Goal: Task Accomplishment & Management: Manage account settings

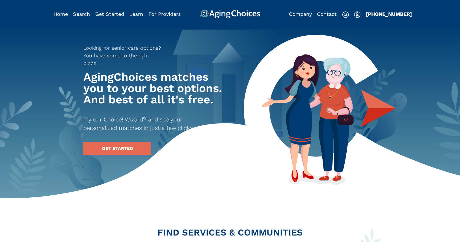
click at [358, 16] on img "Popover trigger" at bounding box center [357, 14] width 6 height 7
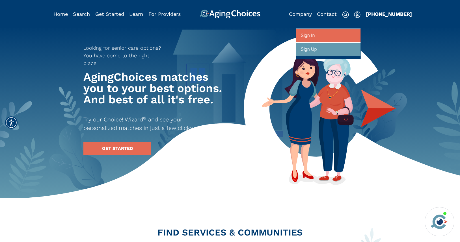
click at [351, 34] on div at bounding box center [328, 36] width 55 height 10
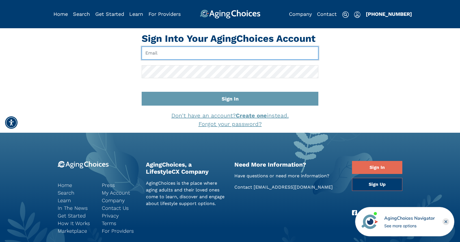
click at [261, 54] on input "Email" at bounding box center [230, 53] width 177 height 13
type input "pwilcox@lifestylecx.com"
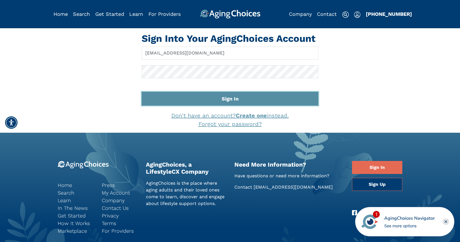
click at [229, 99] on button "Sign In" at bounding box center [230, 99] width 177 height 14
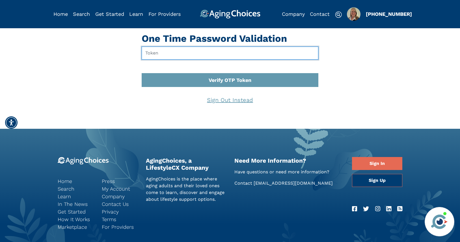
click at [155, 50] on input "text" at bounding box center [230, 53] width 177 height 13
type input "392171"
click at [142, 73] on button "Verify OTP Token" at bounding box center [230, 80] width 177 height 14
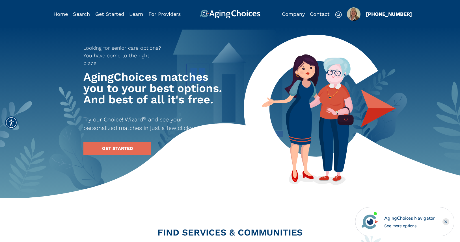
click at [356, 15] on img "Popover trigger" at bounding box center [354, 14] width 14 height 14
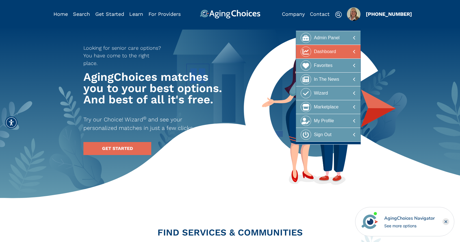
click at [340, 51] on div at bounding box center [328, 52] width 55 height 10
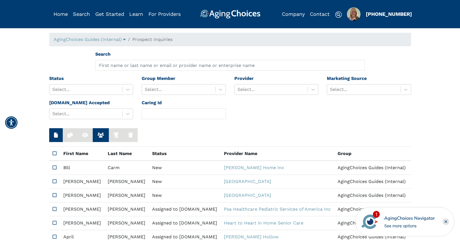
click at [448, 222] on rect "Close" at bounding box center [445, 221] width 7 height 7
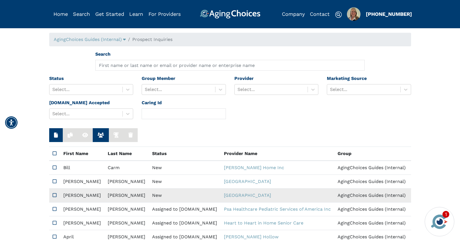
click at [149, 196] on td "New" at bounding box center [185, 196] width 72 height 14
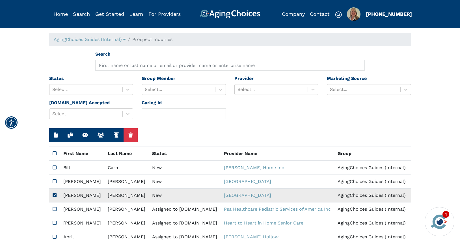
click at [149, 196] on td "New" at bounding box center [185, 196] width 72 height 14
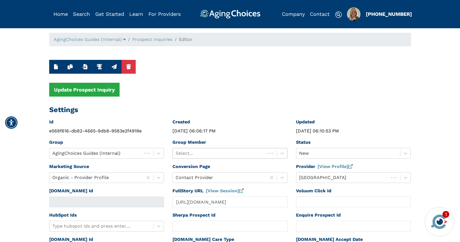
click at [241, 156] on div at bounding box center [218, 153] width 87 height 8
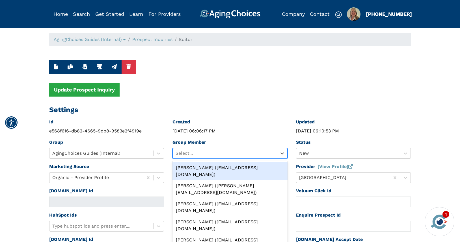
click at [235, 167] on div "Peggy Wilcox (pwilcox@lifestylecx.com)" at bounding box center [229, 171] width 115 height 18
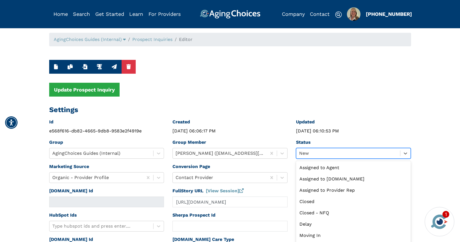
scroll to position [5, 0]
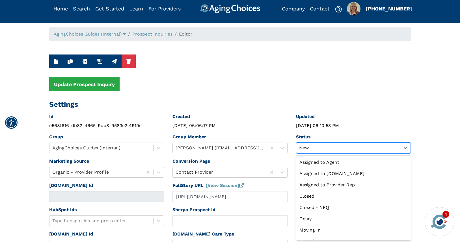
click at [331, 154] on div "Status option New selected, 9 of 13. 13 results available. Use Up and Down to c…" at bounding box center [353, 146] width 123 height 24
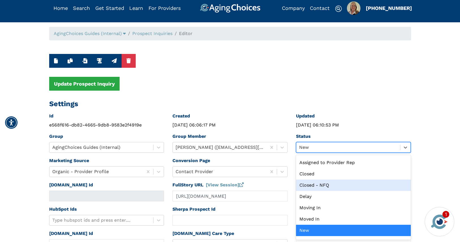
scroll to position [0, 0]
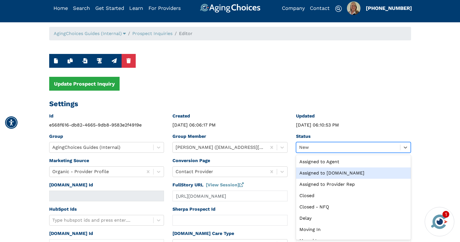
click at [330, 173] on div "Assigned to Caring.com" at bounding box center [353, 173] width 115 height 11
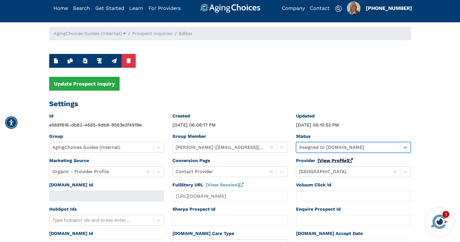
click at [327, 162] on link "[View Profile]" at bounding box center [334, 160] width 35 height 5
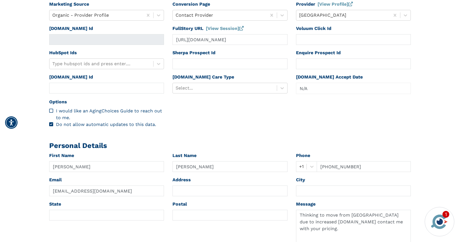
scroll to position [164, 0]
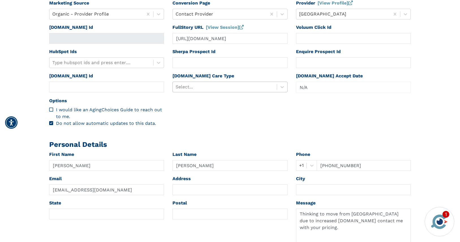
click at [211, 86] on div at bounding box center [224, 87] width 98 height 8
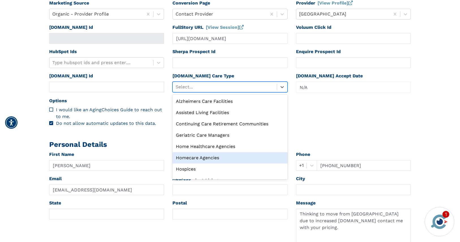
scroll to position [19, 0]
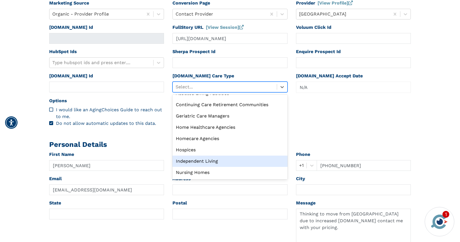
click at [203, 159] on div "Independent Living" at bounding box center [229, 161] width 115 height 11
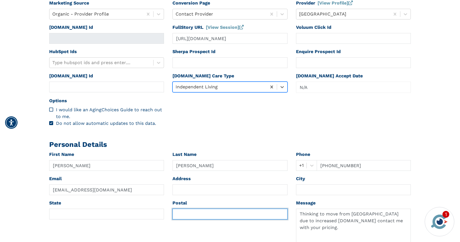
click at [190, 212] on input "text" at bounding box center [229, 214] width 115 height 11
paste input "06488"
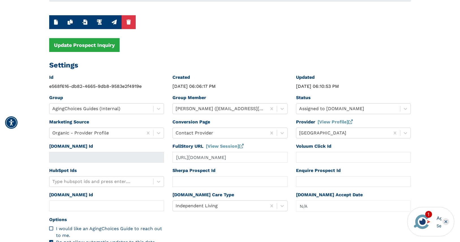
scroll to position [0, 0]
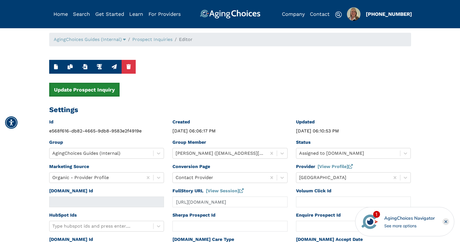
type input "06488"
click at [87, 88] on button "Update Prospect Inquiry" at bounding box center [84, 90] width 70 height 14
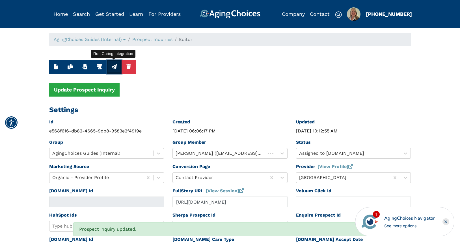
click at [116, 68] on icon "button" at bounding box center [114, 66] width 5 height 5
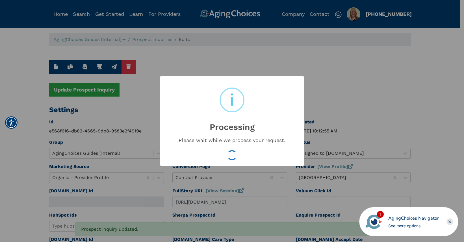
type input "16611995"
type input "Sep 18, 2025 10:12:58 AM"
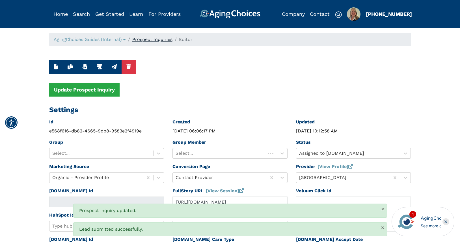
click at [159, 40] on link "Prospect Inquiries" at bounding box center [152, 39] width 40 height 5
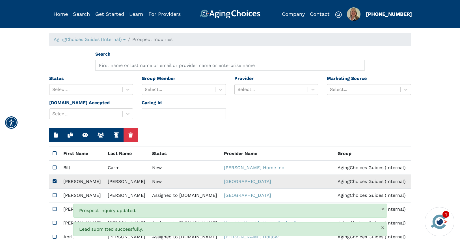
click at [149, 183] on td "New" at bounding box center [185, 182] width 72 height 14
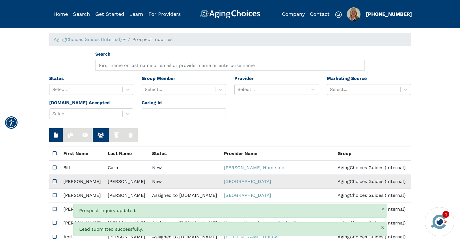
click at [149, 183] on td "New" at bounding box center [185, 182] width 72 height 14
type input "N/A"
type input "Vicki"
type input "Lee"
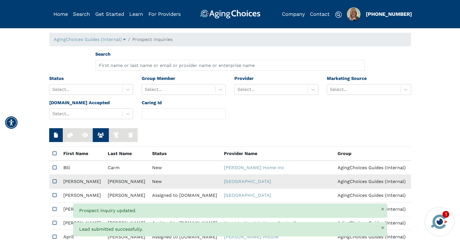
type input "2255722142"
type input "Vlynl89@gmail.com"
type textarea "Please contact me with your pricing. Thanks not need respite care for a couple …"
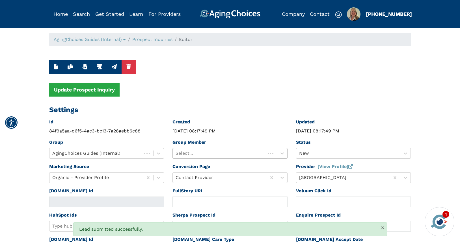
click at [206, 149] on div at bounding box center [218, 153] width 87 height 8
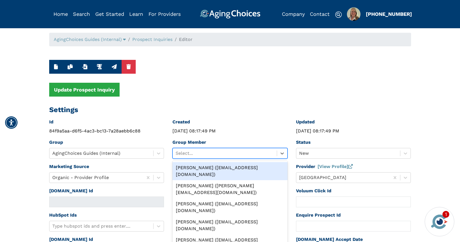
click at [207, 166] on div "Peggy Wilcox (pwilcox@lifestylecx.com)" at bounding box center [229, 171] width 115 height 18
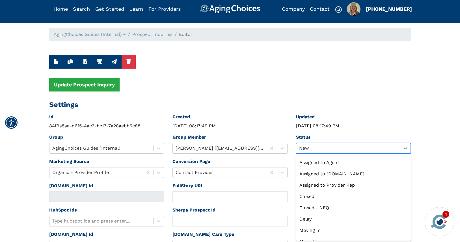
click at [314, 154] on div "option New selected, 9 of 13. 13 results available. Use Up and Down to choose o…" at bounding box center [353, 148] width 115 height 11
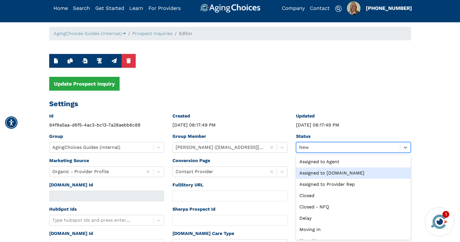
drag, startPoint x: 333, startPoint y: 170, endPoint x: 332, endPoint y: 167, distance: 3.2
click at [333, 170] on div "Assigned to Caring.com" at bounding box center [353, 173] width 115 height 11
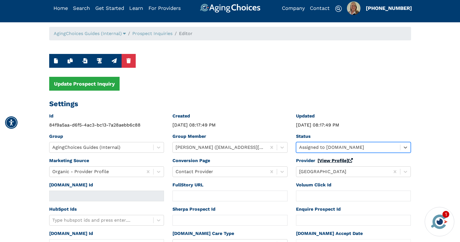
click at [332, 162] on link "[View Profile]" at bounding box center [334, 160] width 35 height 5
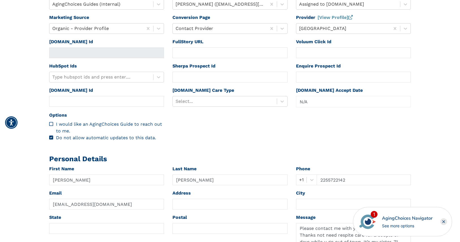
scroll to position [181, 0]
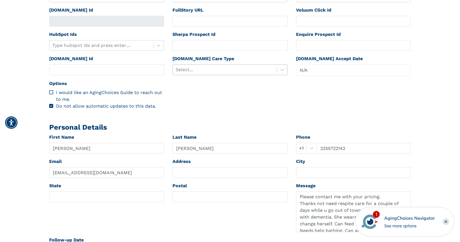
click at [208, 69] on div at bounding box center [224, 70] width 98 height 8
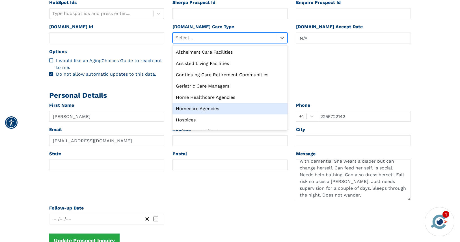
scroll to position [24, 0]
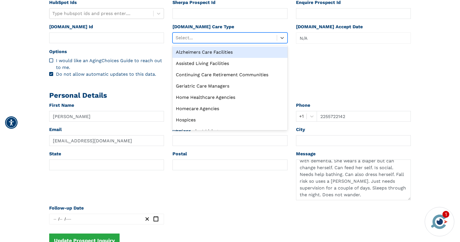
click at [217, 52] on div "Alzheimers Care Facilities" at bounding box center [229, 52] width 115 height 11
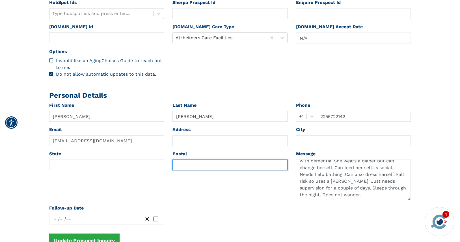
click at [184, 163] on input "text" at bounding box center [229, 165] width 115 height 11
paste input "70726"
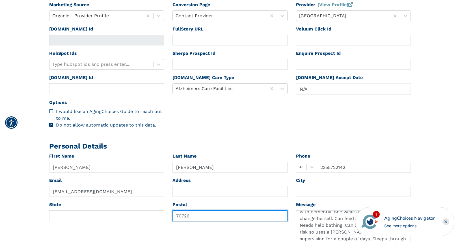
scroll to position [0, 0]
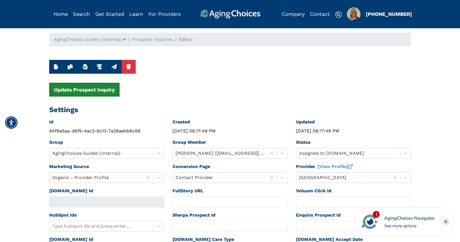
type input "70726"
click at [108, 88] on button "Update Prospect Inquiry" at bounding box center [84, 90] width 70 height 14
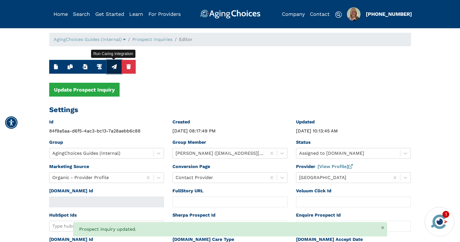
click at [113, 67] on icon "button" at bounding box center [114, 66] width 5 height 5
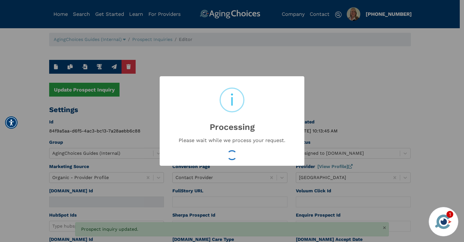
type input "16611997"
type input "Sep 18, 2025 10:13:49 AM"
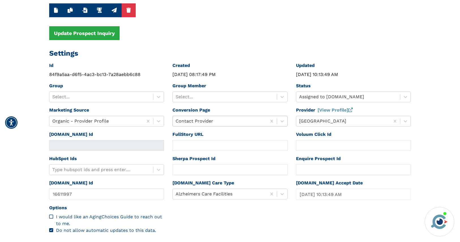
scroll to position [77, 0]
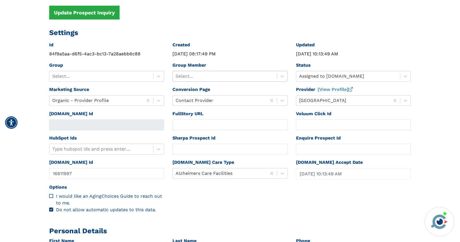
click at [213, 73] on div at bounding box center [224, 76] width 98 height 8
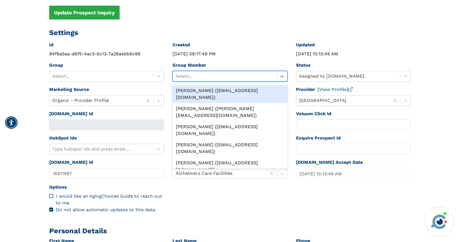
click at [215, 89] on div "Peggy Wilcox (pwilcox@lifestylecx.com)" at bounding box center [229, 94] width 115 height 18
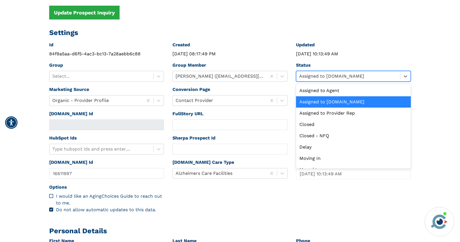
click at [311, 76] on div at bounding box center [348, 76] width 98 height 8
click at [329, 102] on div "Assigned to Caring.com" at bounding box center [353, 101] width 115 height 11
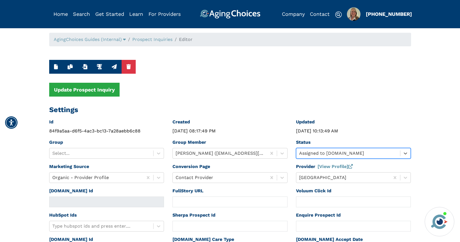
scroll to position [0, 0]
click at [154, 41] on link "Prospect Inquiries" at bounding box center [152, 39] width 40 height 5
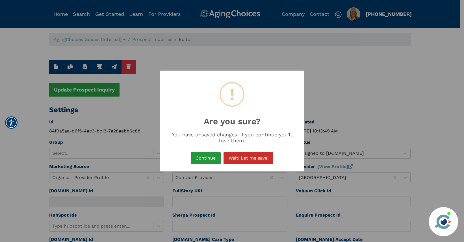
click at [203, 159] on button "Continue" at bounding box center [206, 158] width 30 height 12
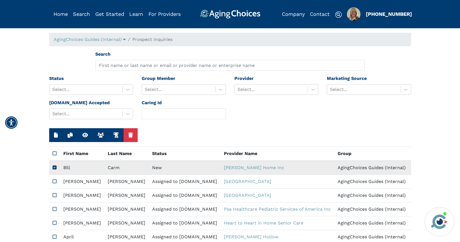
click at [155, 168] on td "New" at bounding box center [185, 168] width 72 height 14
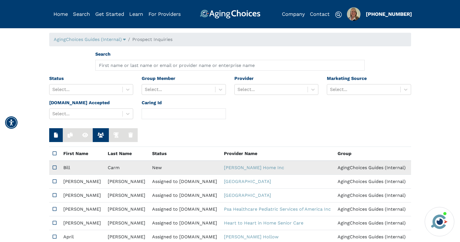
click at [155, 168] on td "New" at bounding box center [185, 168] width 72 height 14
type input "https://app.fullstory.com/ui/KWY46/session/510c64cb-3d36-4c1b-9729-33b21b506110…"
type input "N/A"
type input "Bill"
type input "Carm"
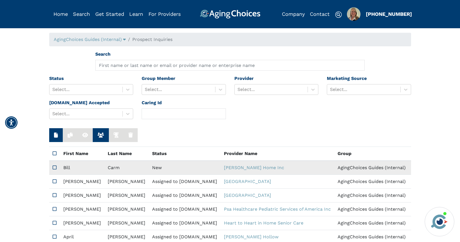
type input "4703606555"
type input "thatnatsu100@gmail.com"
type textarea "Please send me a brochure."
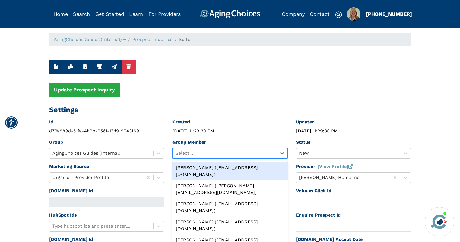
click at [222, 151] on div at bounding box center [224, 153] width 98 height 8
click at [228, 168] on div "Peggy Wilcox (pwilcox@lifestylecx.com)" at bounding box center [229, 171] width 115 height 18
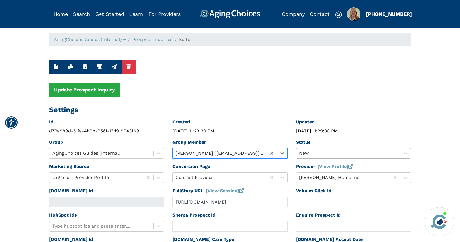
click at [309, 153] on div "New" at bounding box center [348, 153] width 104 height 10
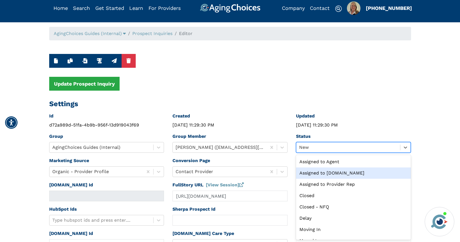
click at [327, 173] on div "Assigned to Caring.com" at bounding box center [353, 173] width 115 height 11
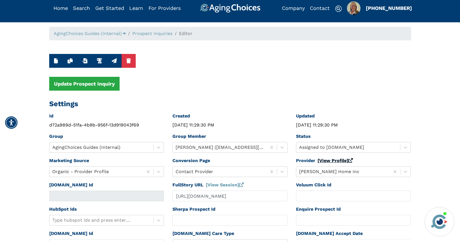
click at [328, 160] on link "[View Profile]" at bounding box center [334, 160] width 35 height 5
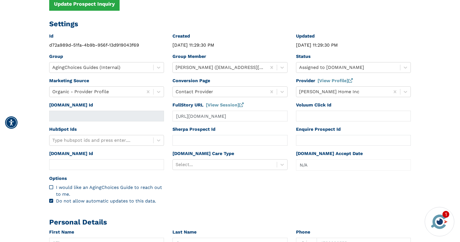
scroll to position [110, 0]
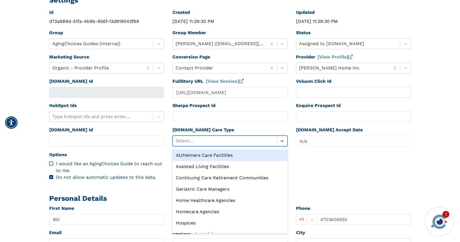
click at [188, 140] on div at bounding box center [224, 141] width 98 height 8
click at [192, 154] on div "Alzheimers Care Facilities" at bounding box center [229, 155] width 115 height 11
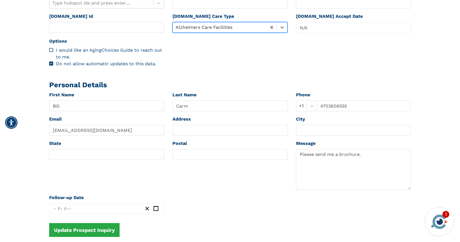
scroll to position [224, 0]
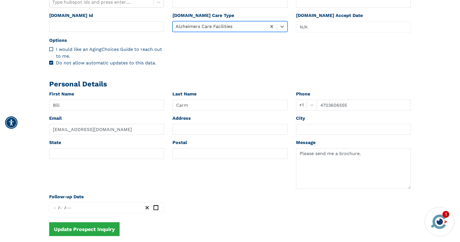
click at [226, 25] on div at bounding box center [219, 27] width 88 height 8
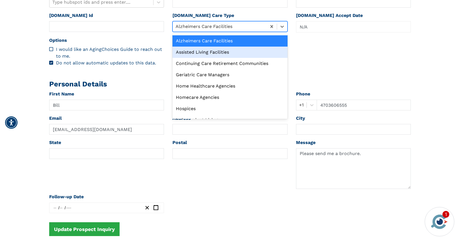
click at [217, 53] on div "Assisted Living Facilities" at bounding box center [229, 52] width 115 height 11
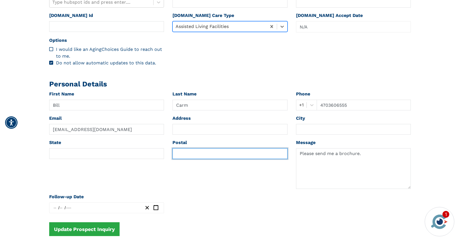
click at [186, 154] on input "text" at bounding box center [229, 153] width 115 height 11
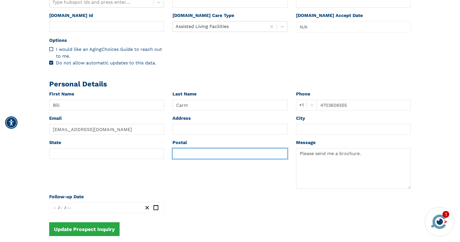
paste input "45176"
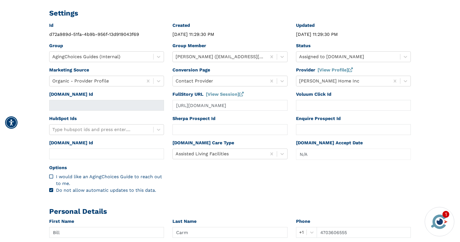
scroll to position [0, 0]
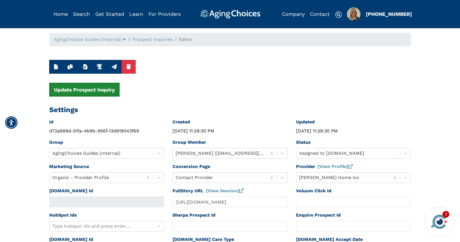
type input "45176"
click at [93, 85] on button "Update Prospect Inquiry" at bounding box center [84, 90] width 70 height 14
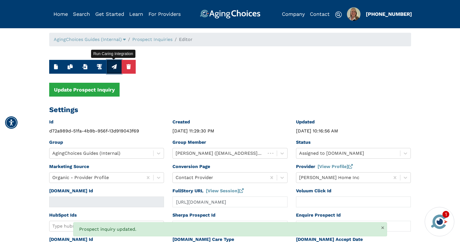
click at [114, 68] on icon "button" at bounding box center [114, 66] width 5 height 5
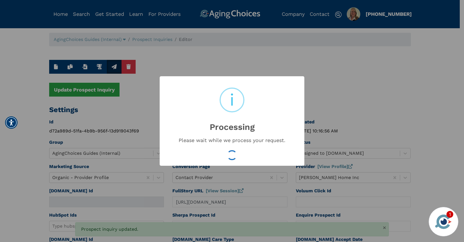
type input "16612002"
type input "Sep 18, 2025 10:16:58 AM"
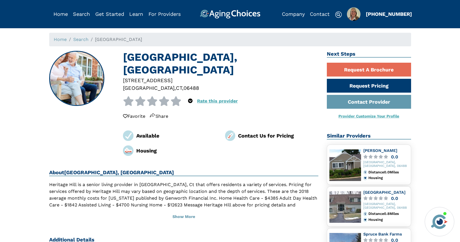
click at [183, 84] on div "06488" at bounding box center [191, 88] width 16 height 8
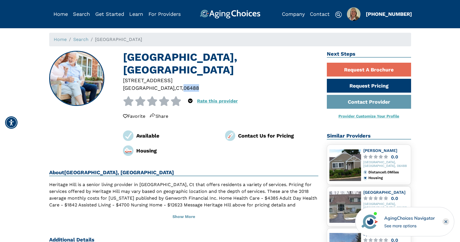
copy div "06488"
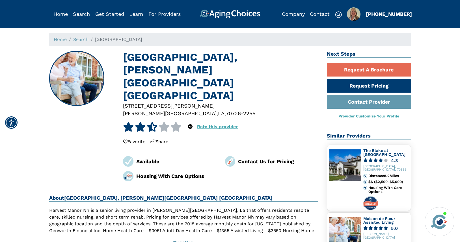
click at [226, 110] on div "70726-2255" at bounding box center [241, 114] width 30 height 8
copy div "70726"
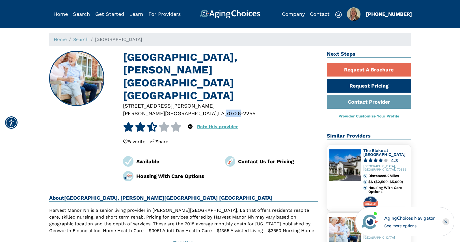
copy div "70726"
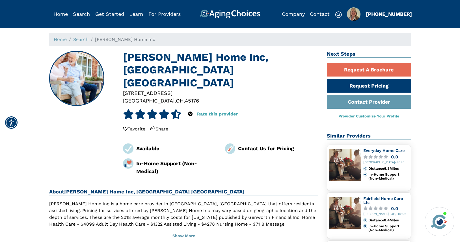
click at [185, 97] on div "45176" at bounding box center [192, 101] width 14 height 8
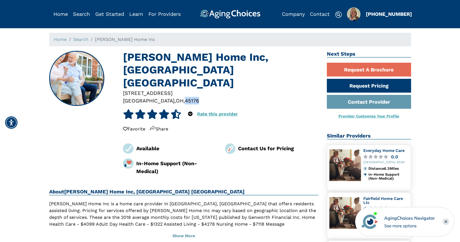
copy div "45176"
